Goal: Task Accomplishment & Management: Manage account settings

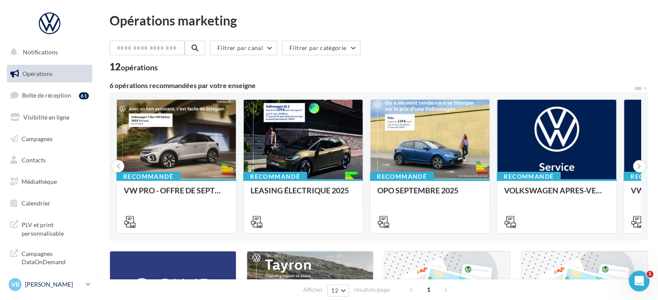
click at [67, 283] on p "[PERSON_NAME]" at bounding box center [53, 284] width 57 height 9
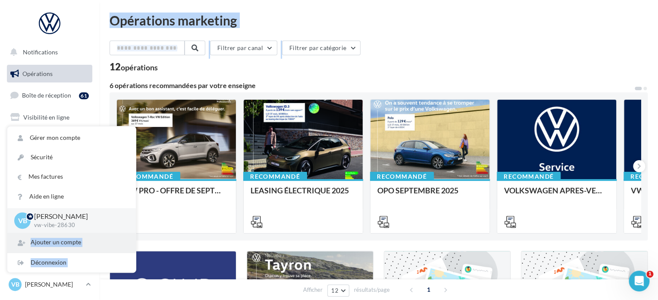
drag, startPoint x: 437, startPoint y: 45, endPoint x: 31, endPoint y: 250, distance: 454.8
click at [31, 250] on div "Notifications Opérations Boîte de réception 61 Visibilité en ligne Campagnes Co…" at bounding box center [329, 305] width 658 height 610
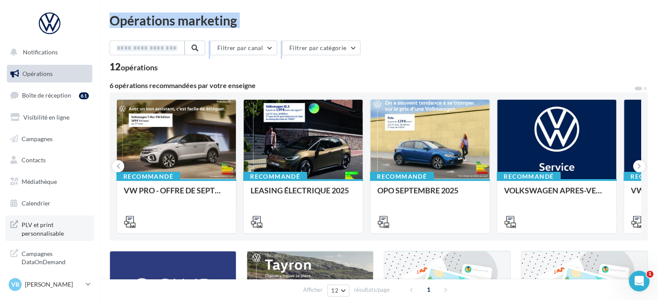
click at [54, 226] on span "PLV et print personnalisable" at bounding box center [55, 228] width 67 height 19
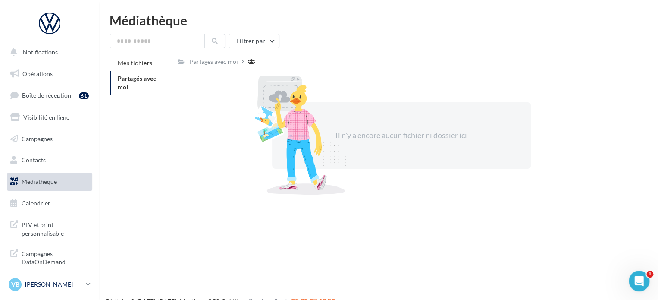
drag, startPoint x: 44, startPoint y: 281, endPoint x: 44, endPoint y: 277, distance: 4.7
click at [44, 281] on p "[PERSON_NAME]" at bounding box center [53, 284] width 57 height 9
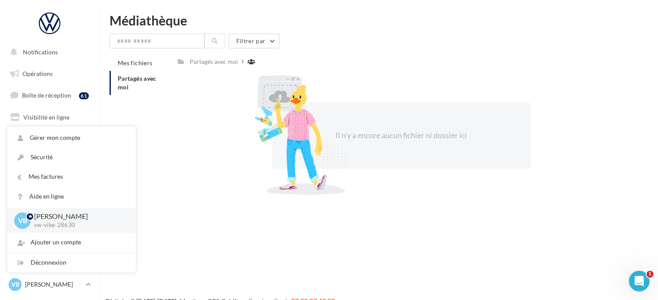
drag, startPoint x: 40, startPoint y: 257, endPoint x: 155, endPoint y: 180, distance: 138.4
click at [155, 180] on div "Notifications Opérations Boîte de réception 61 Visibilité en ligne Campagnes Co…" at bounding box center [329, 164] width 658 height 300
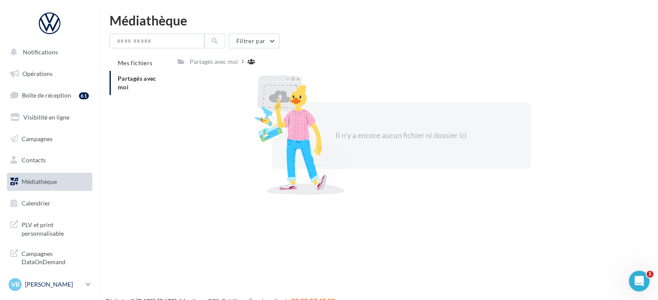
click at [47, 281] on p "[PERSON_NAME]" at bounding box center [53, 284] width 57 height 9
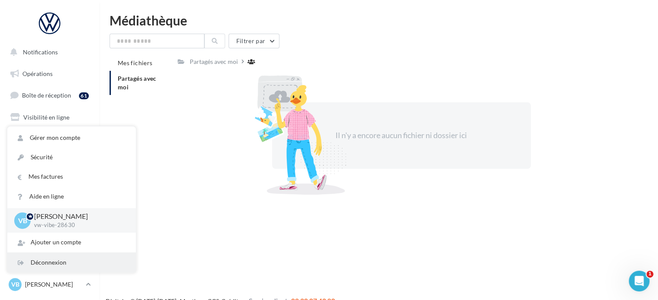
click at [36, 256] on div "Déconnexion" at bounding box center [71, 262] width 129 height 19
